Goal: Information Seeking & Learning: Find specific page/section

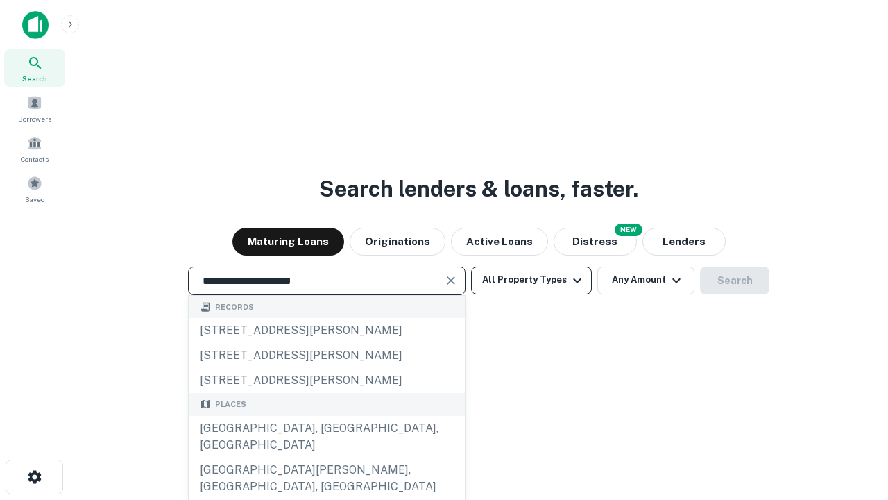
click at [326, 457] on div "[GEOGRAPHIC_DATA], [GEOGRAPHIC_DATA], [GEOGRAPHIC_DATA]" at bounding box center [327, 437] width 276 height 42
click at [532, 280] on button "All Property Types" at bounding box center [531, 280] width 121 height 28
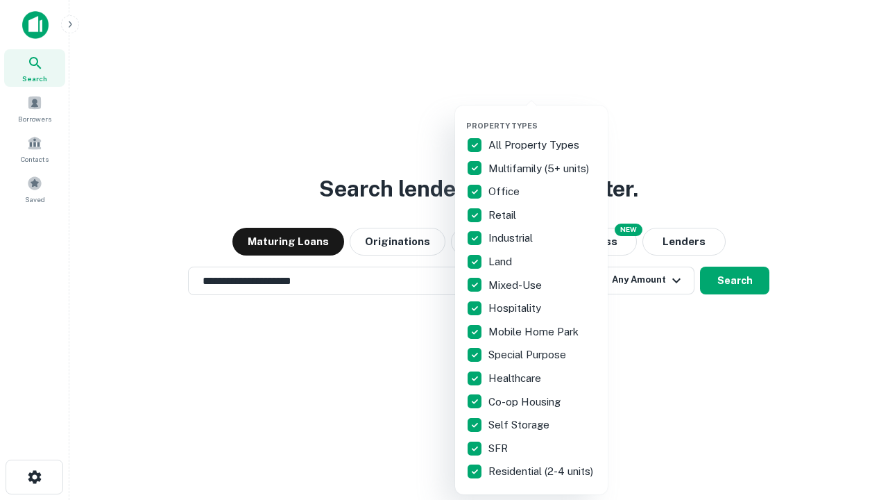
type input "**********"
click at [543, 117] on button "button" at bounding box center [542, 117] width 153 height 1
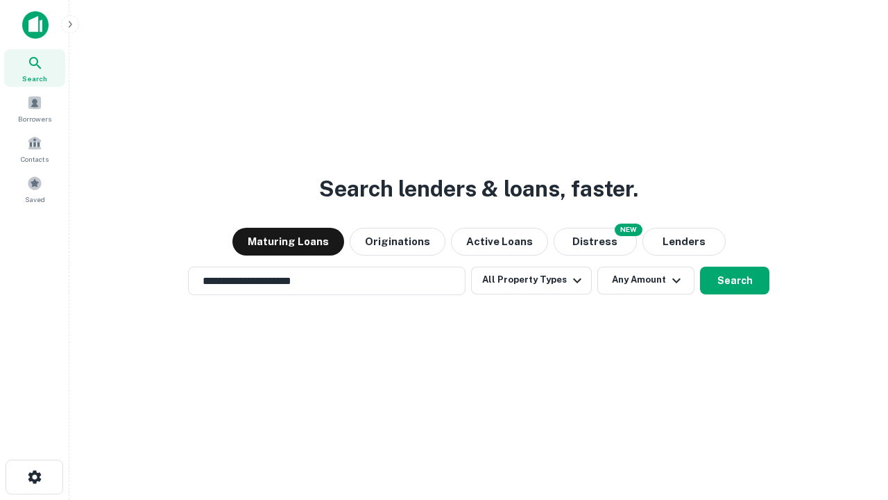
scroll to position [8, 167]
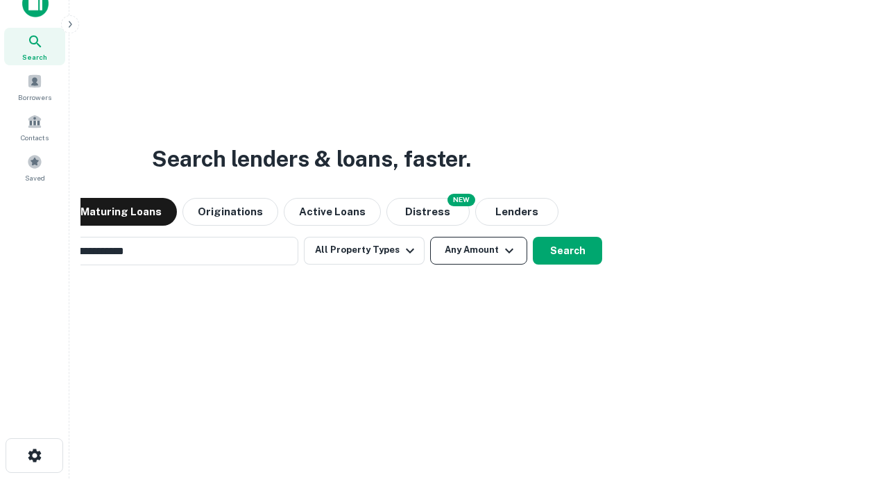
click at [430, 237] on button "Any Amount" at bounding box center [478, 251] width 97 height 28
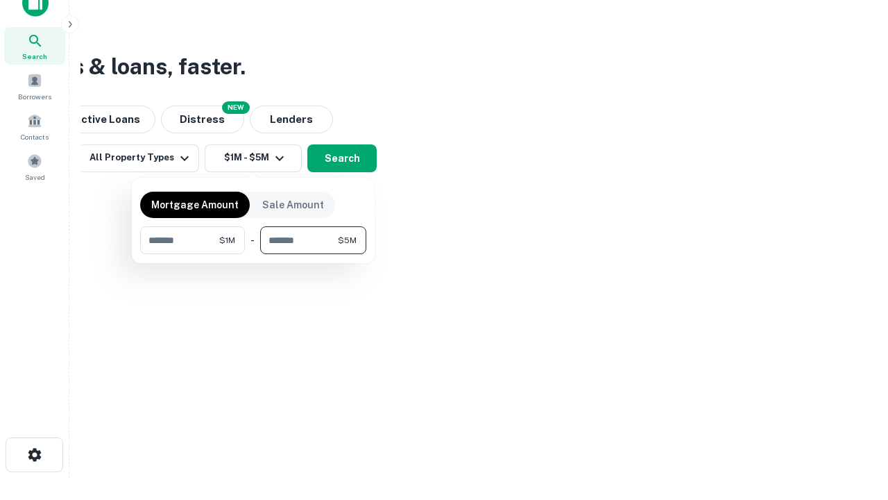
type input "*******"
click at [253, 254] on button "button" at bounding box center [253, 254] width 226 height 1
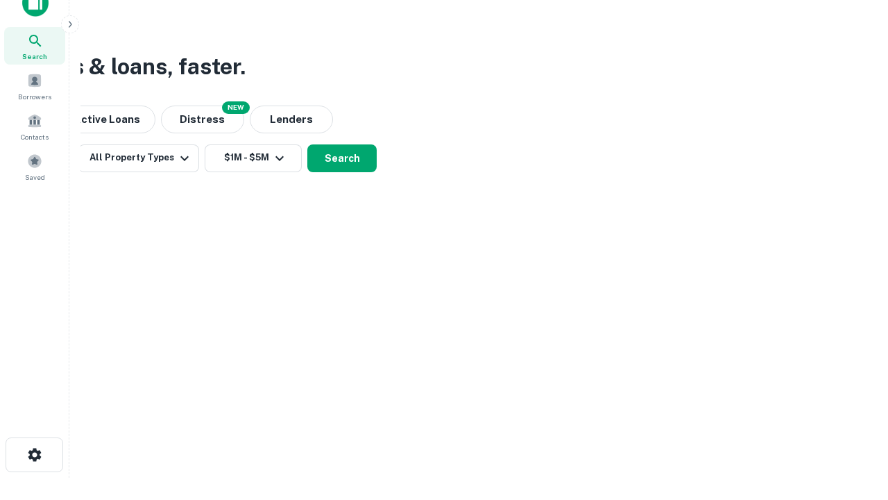
scroll to position [8, 256]
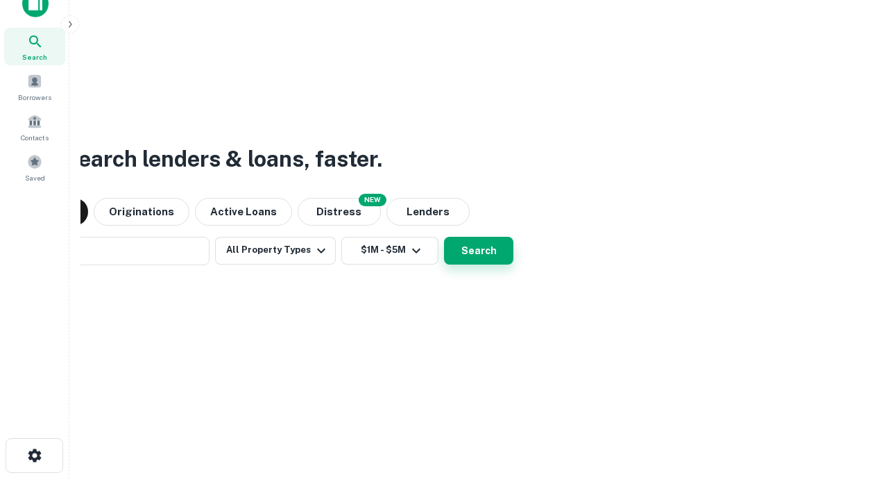
click at [444, 237] on button "Search" at bounding box center [478, 251] width 69 height 28
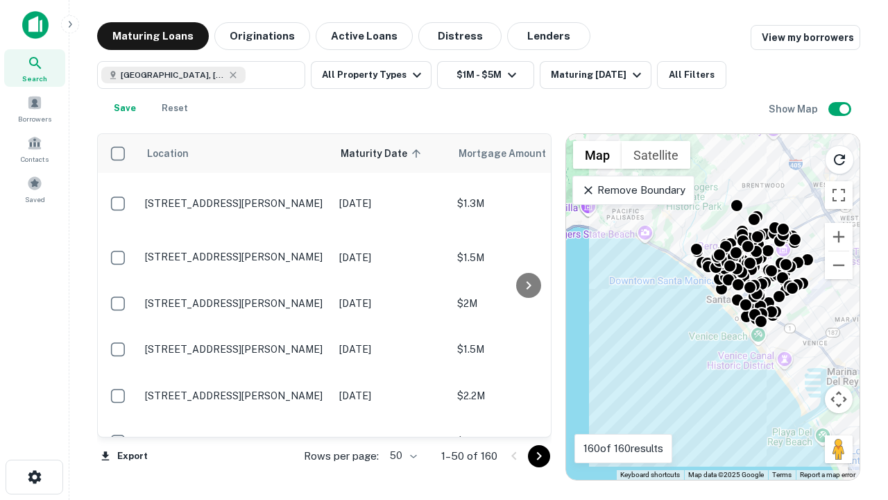
click at [401, 455] on body "Search Borrowers Contacts Saved Maturing Loans Originations Active Loans Distre…" at bounding box center [444, 250] width 888 height 500
click at [402, 421] on li "25" at bounding box center [402, 420] width 40 height 25
